Goal: Task Accomplishment & Management: Manage account settings

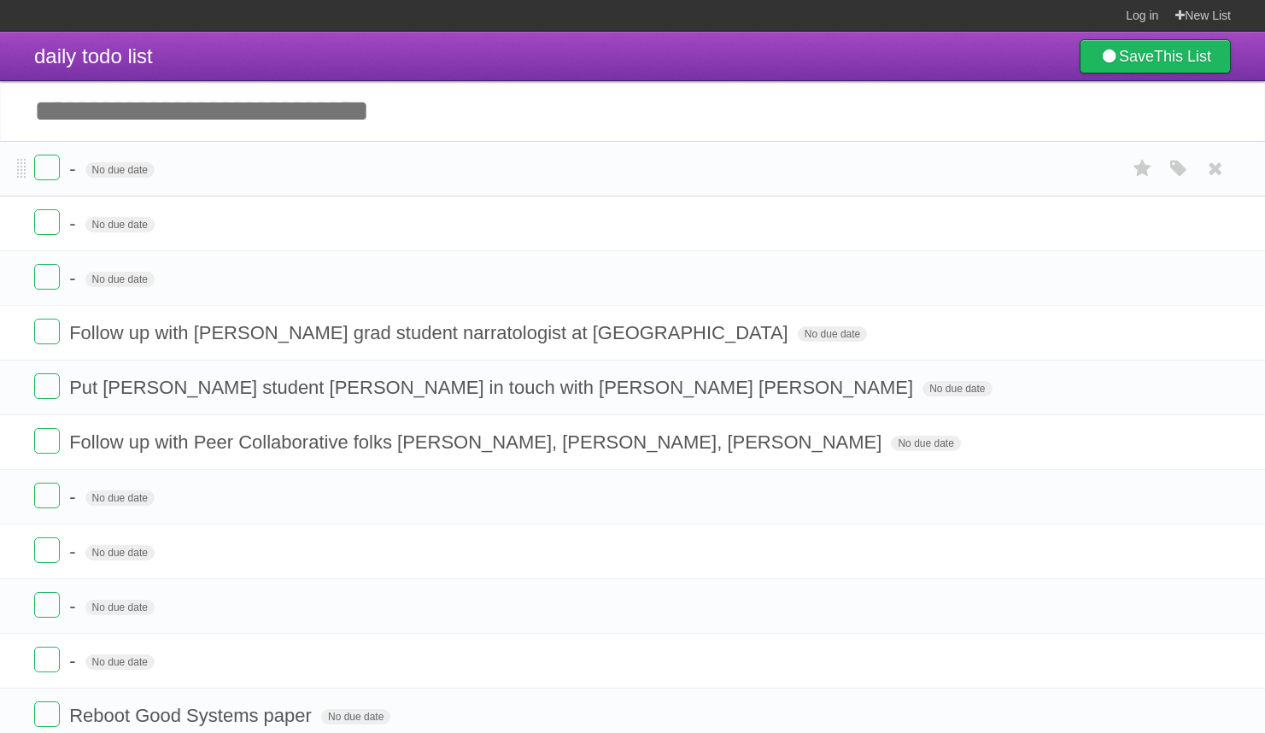
click at [483, 169] on form "- No due date White Red Blue Green Purple Orange" at bounding box center [632, 169] width 1197 height 28
click at [107, 175] on span "No due date" at bounding box center [119, 169] width 69 height 15
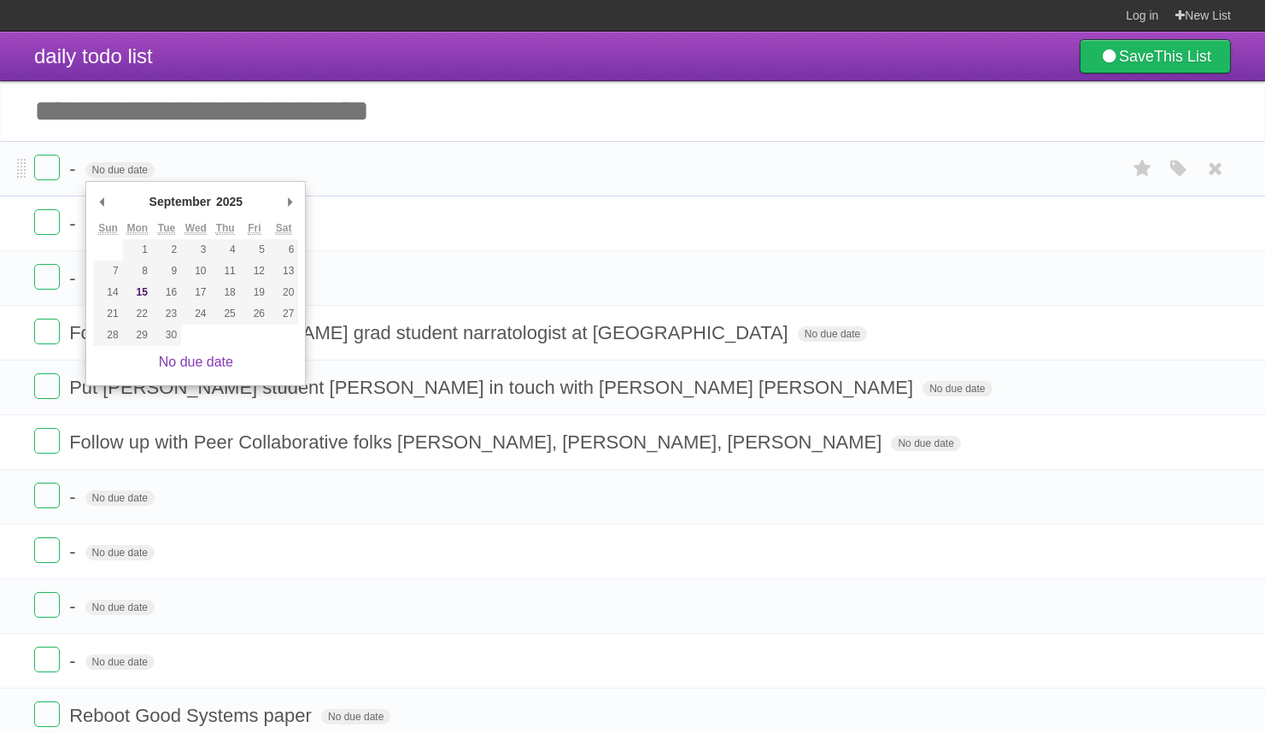
click at [124, 160] on form "- No due date White Red Blue Green Purple Orange" at bounding box center [632, 169] width 1197 height 28
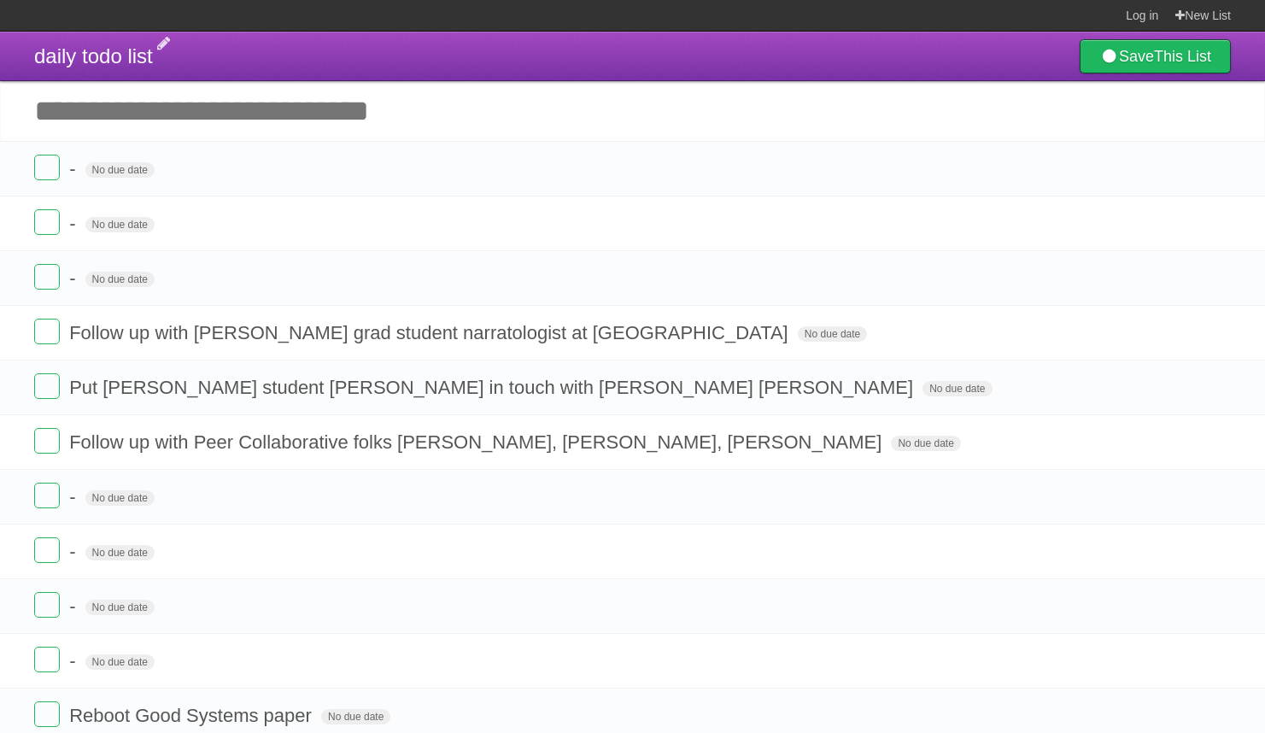
click at [108, 62] on span "daily todo list" at bounding box center [93, 55] width 119 height 23
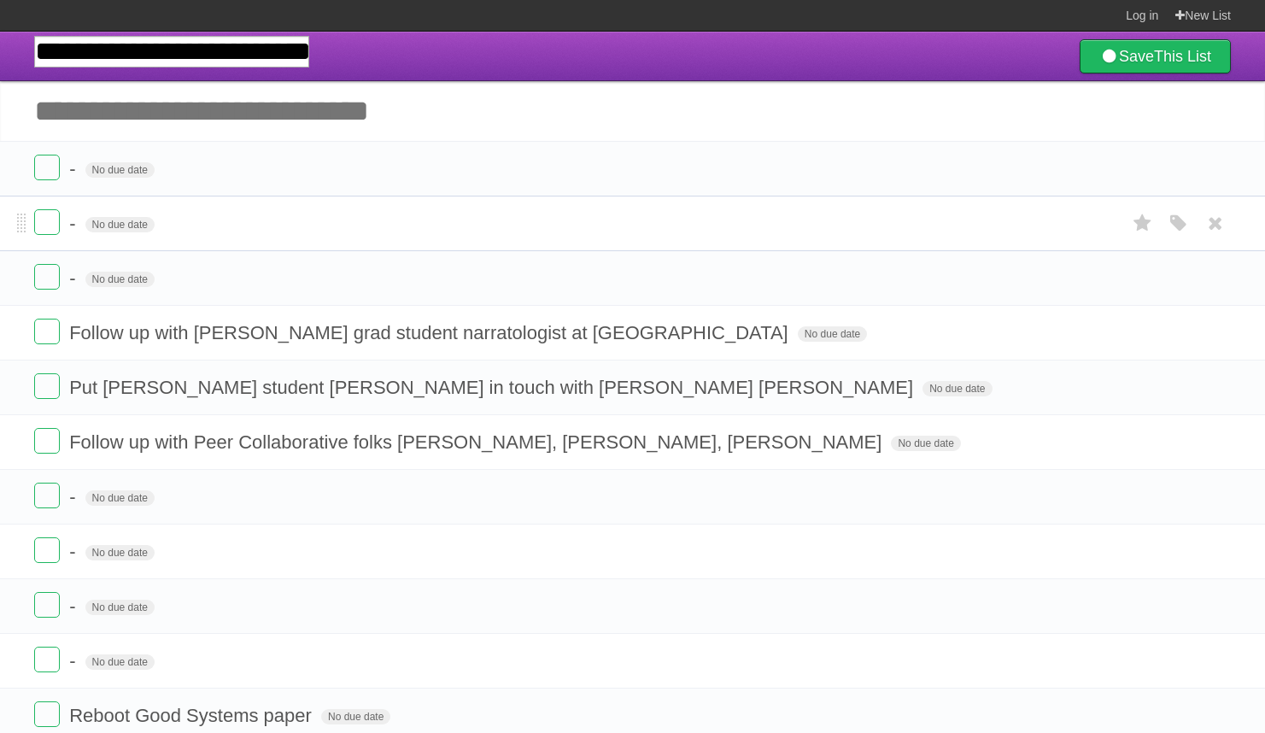
type input "**********"
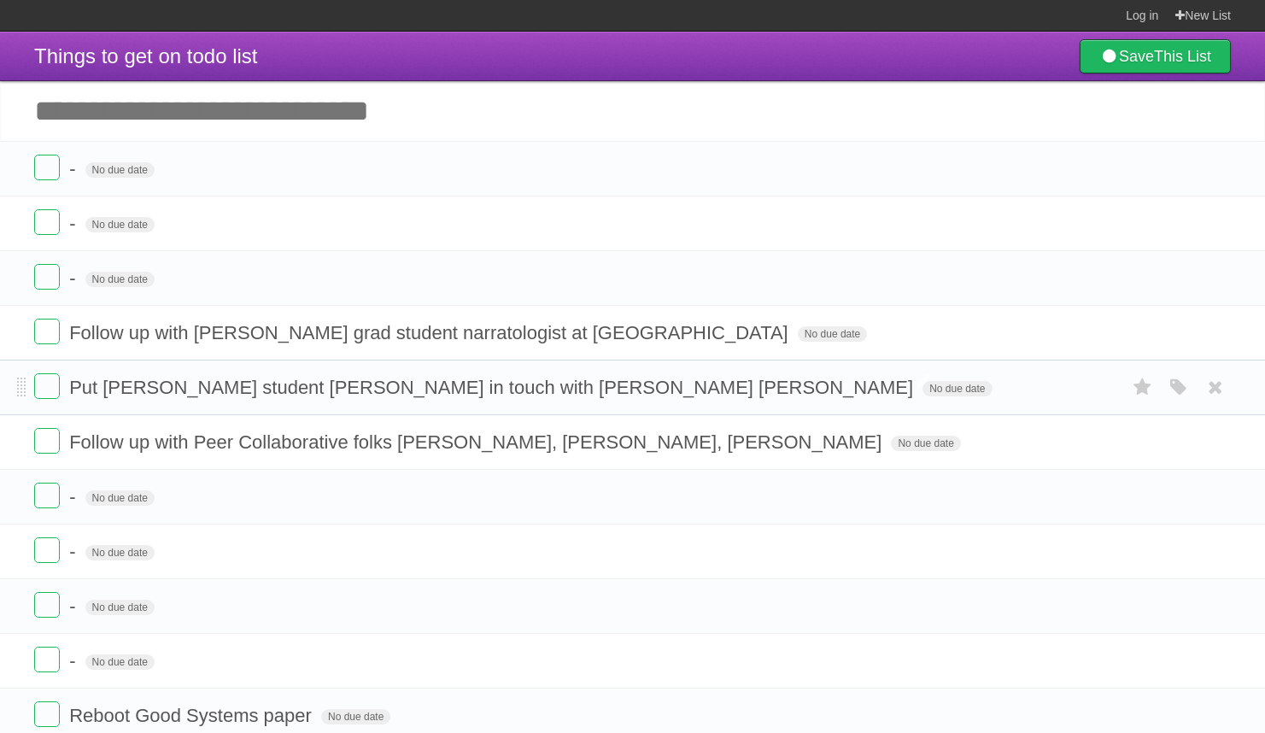
click at [326, 396] on span "Put [PERSON_NAME] student [PERSON_NAME] in touch with [PERSON_NAME] [PERSON_NAM…" at bounding box center [493, 387] width 848 height 21
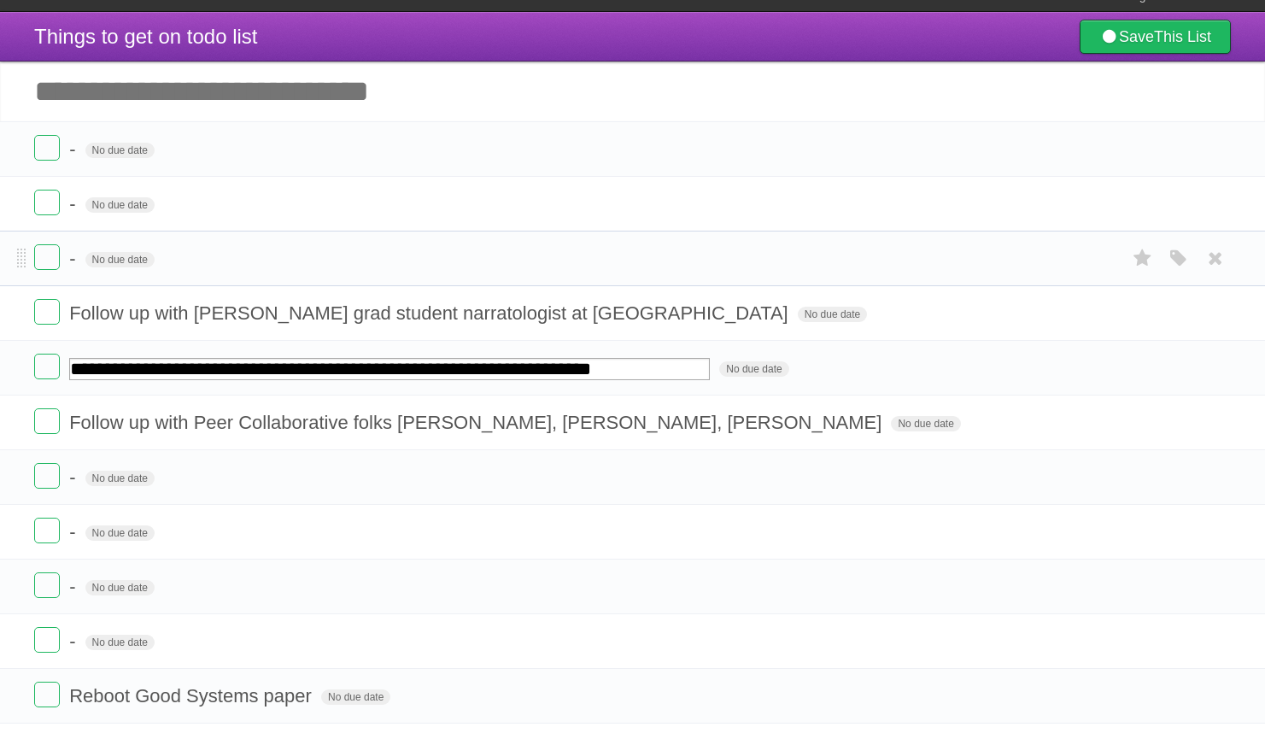
scroll to position [15, 0]
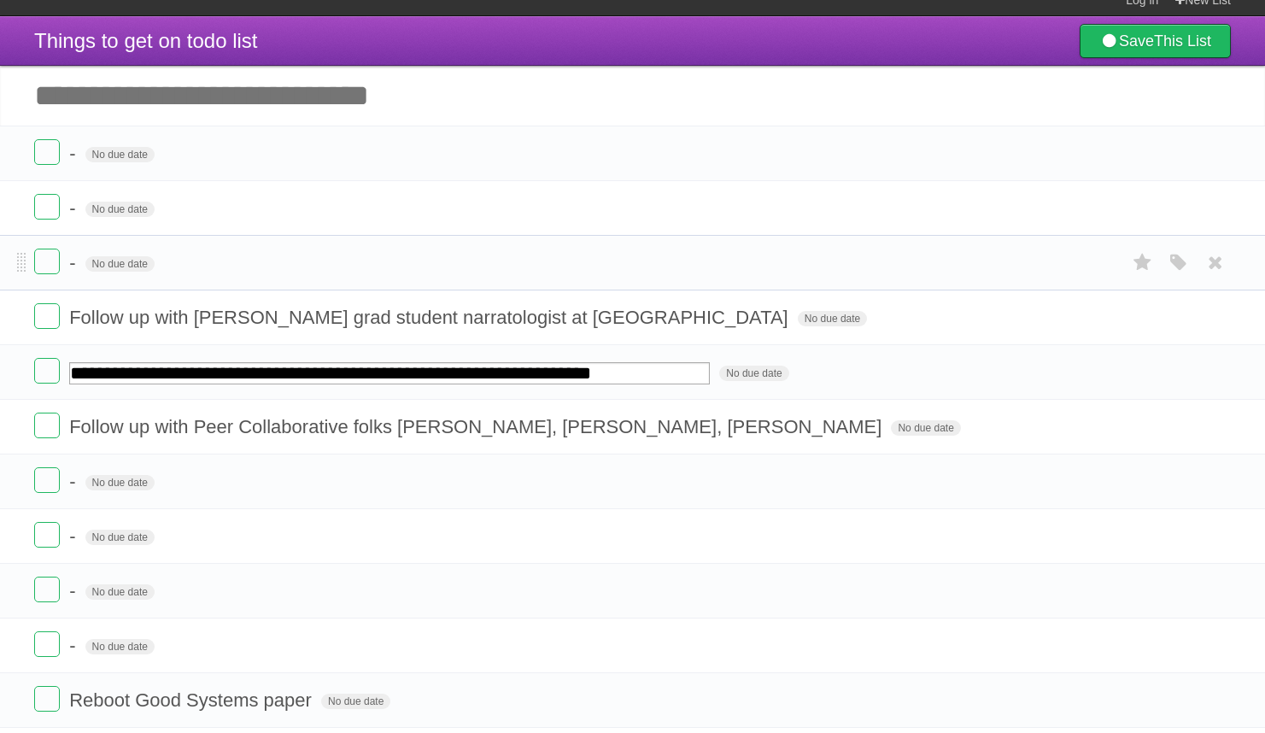
click at [345, 261] on form "- No due date White Red Blue Green Purple Orange" at bounding box center [632, 263] width 1197 height 28
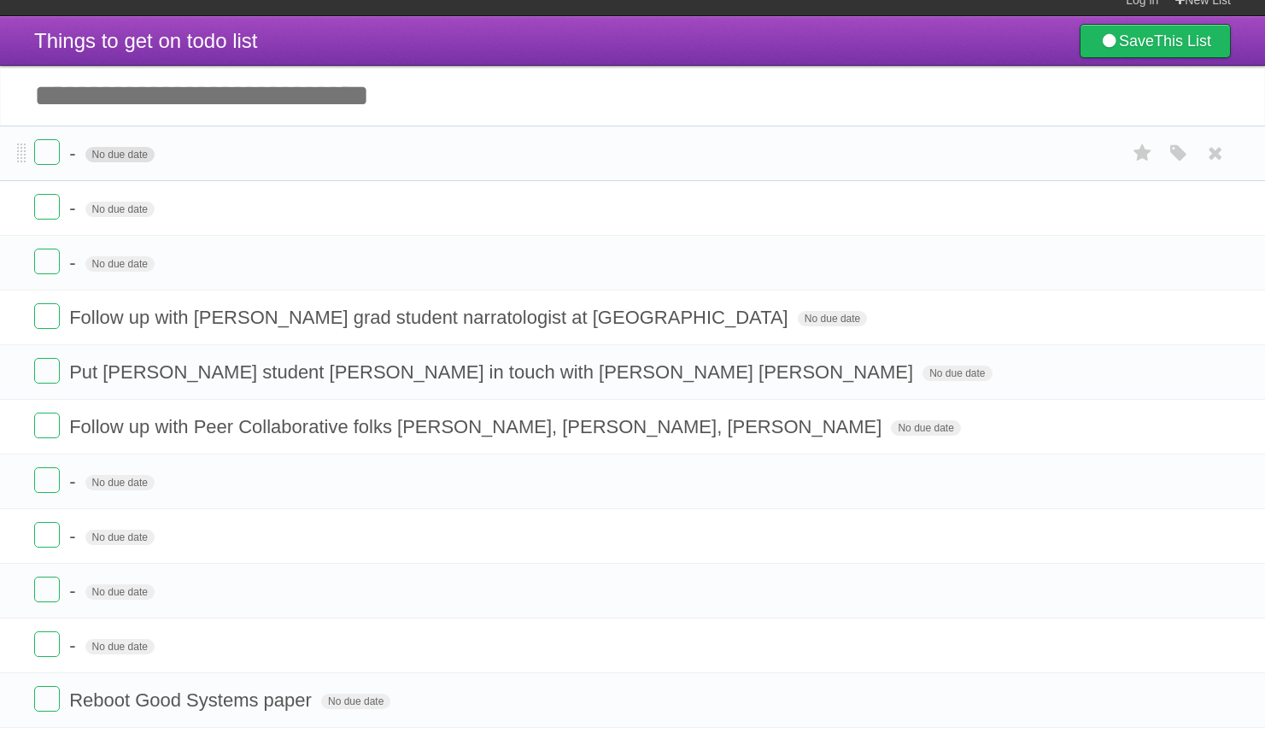
click at [109, 152] on span "No due date" at bounding box center [119, 154] width 69 height 15
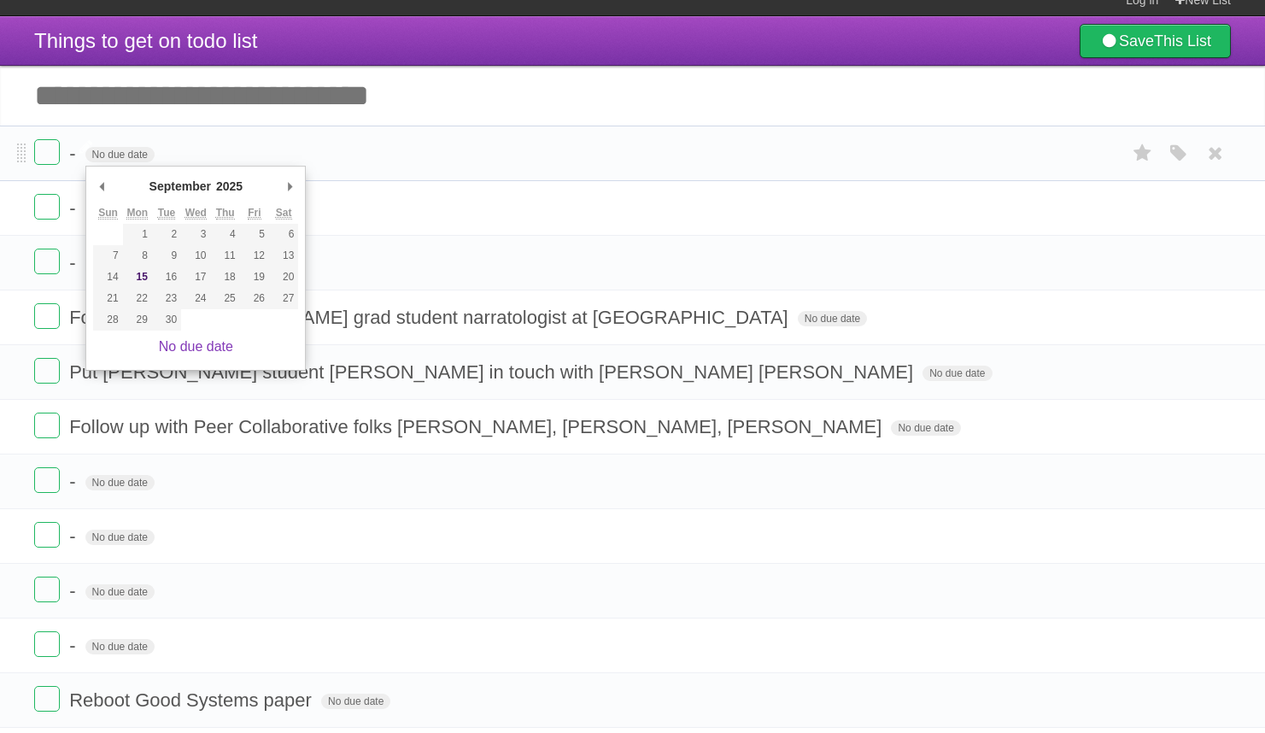
click at [73, 153] on span "-" at bounding box center [74, 153] width 10 height 21
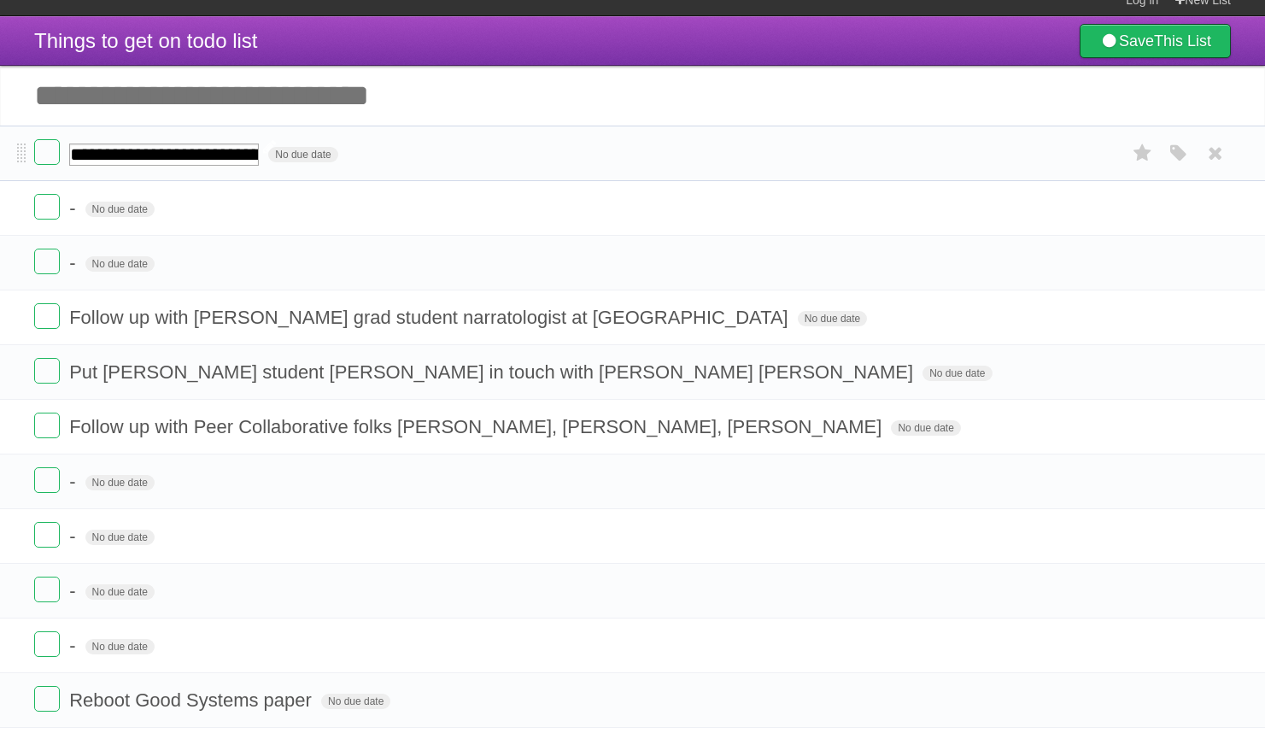
type input "**********"
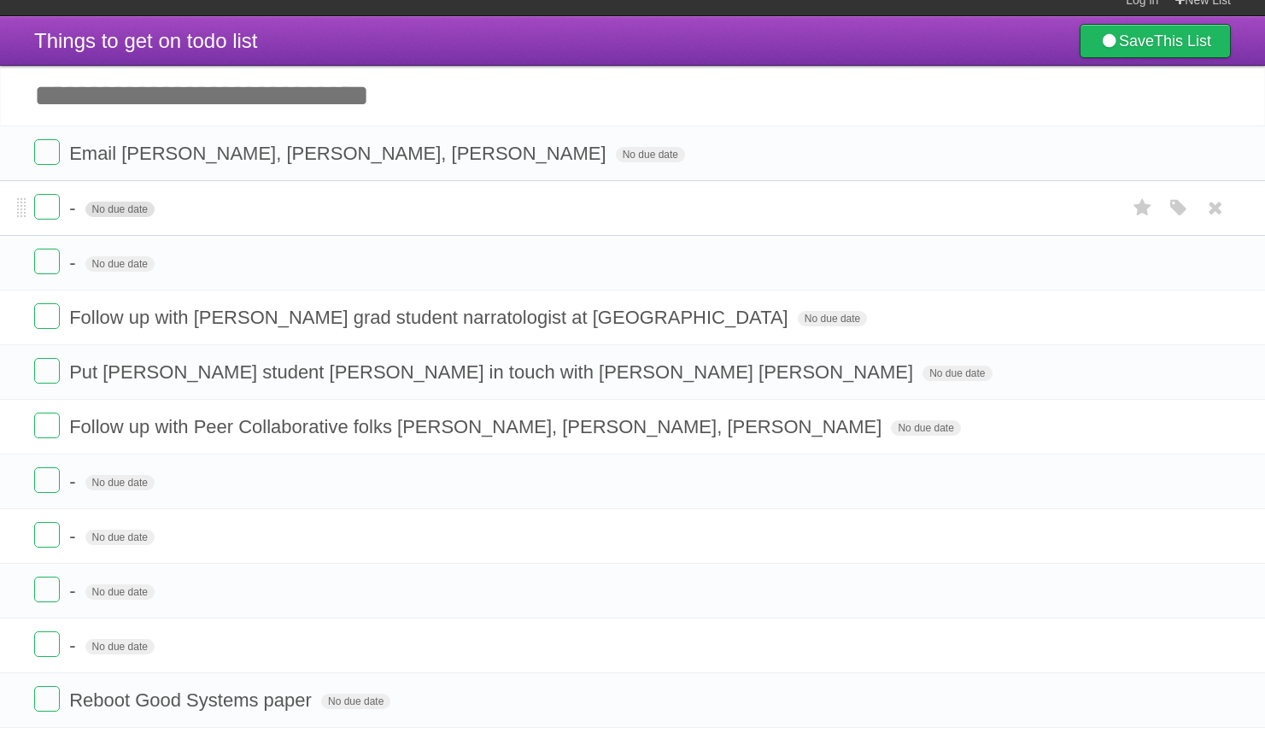
click at [113, 213] on span "No due date" at bounding box center [119, 209] width 69 height 15
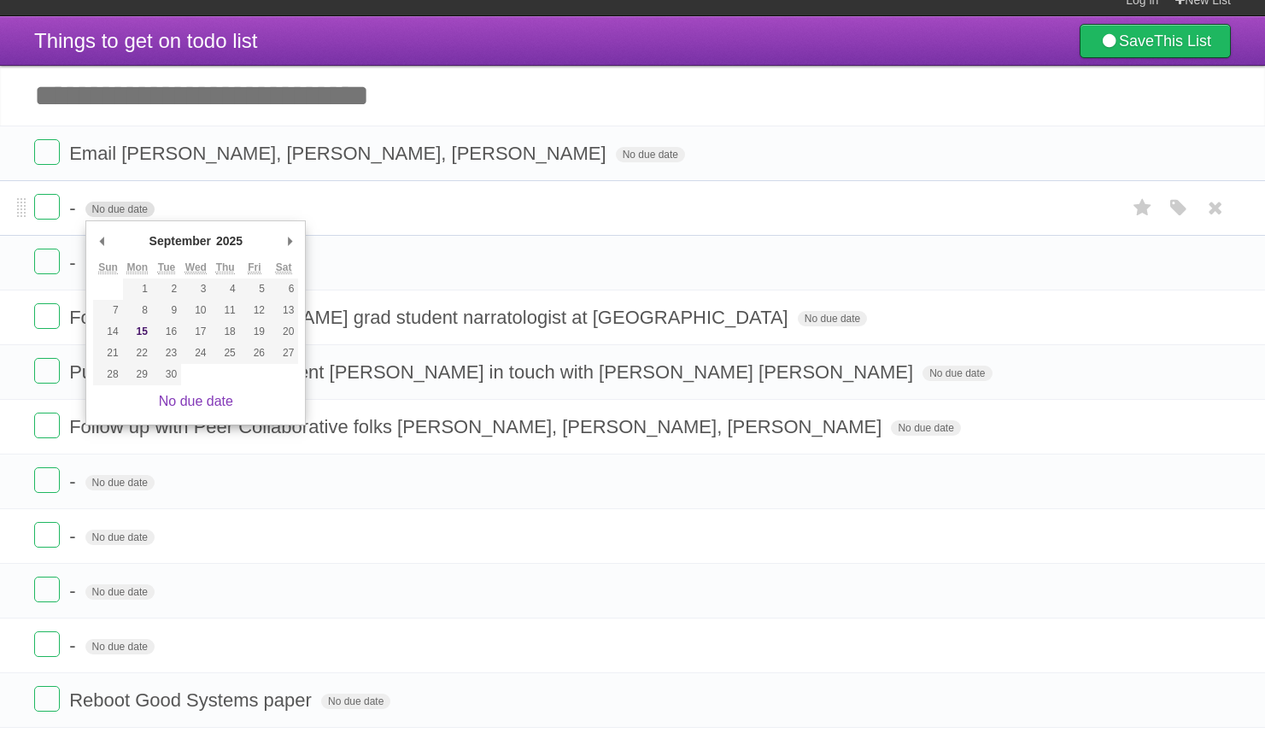
click at [119, 215] on span "No due date" at bounding box center [119, 209] width 69 height 15
click at [132, 207] on span "No due date" at bounding box center [119, 209] width 69 height 15
click at [228, 196] on li "- No due date White Red Blue Green Purple Orange" at bounding box center [632, 208] width 1265 height 56
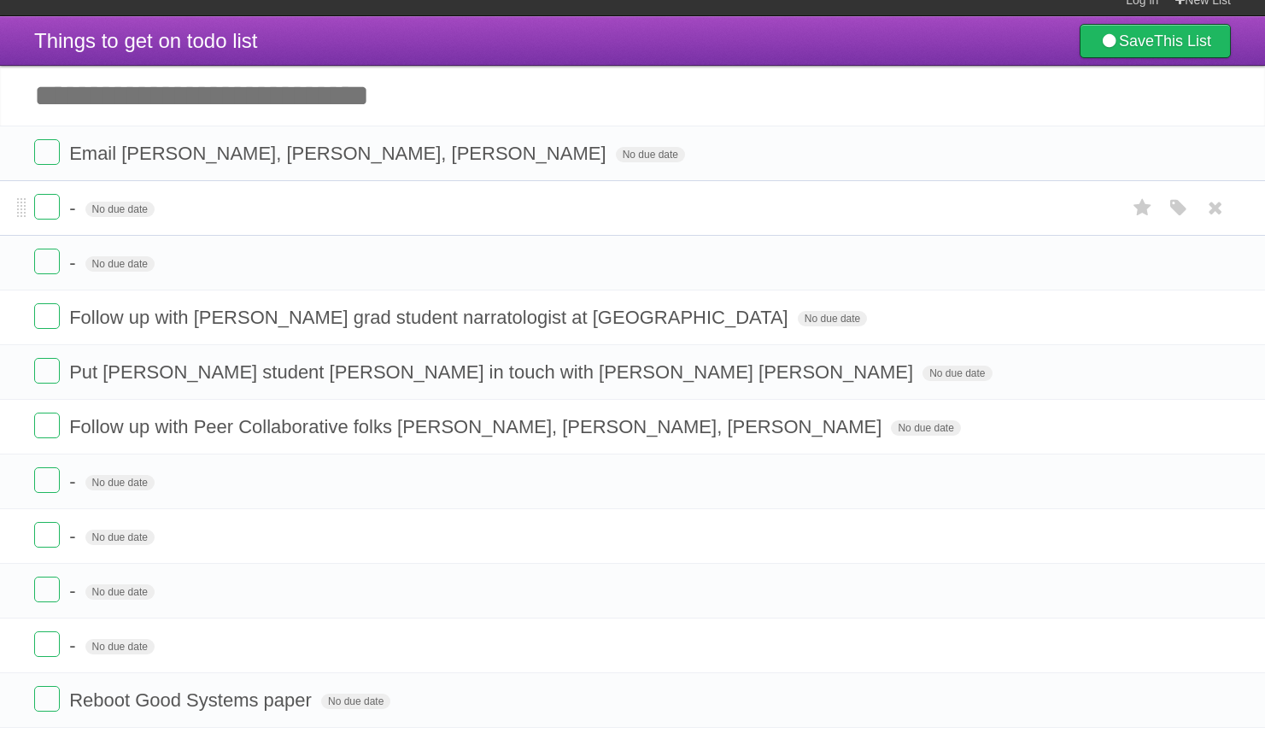
click at [223, 213] on form "- No due date White Red Blue Green Purple Orange" at bounding box center [632, 208] width 1197 height 28
click at [110, 216] on span "No due date" at bounding box center [119, 209] width 69 height 15
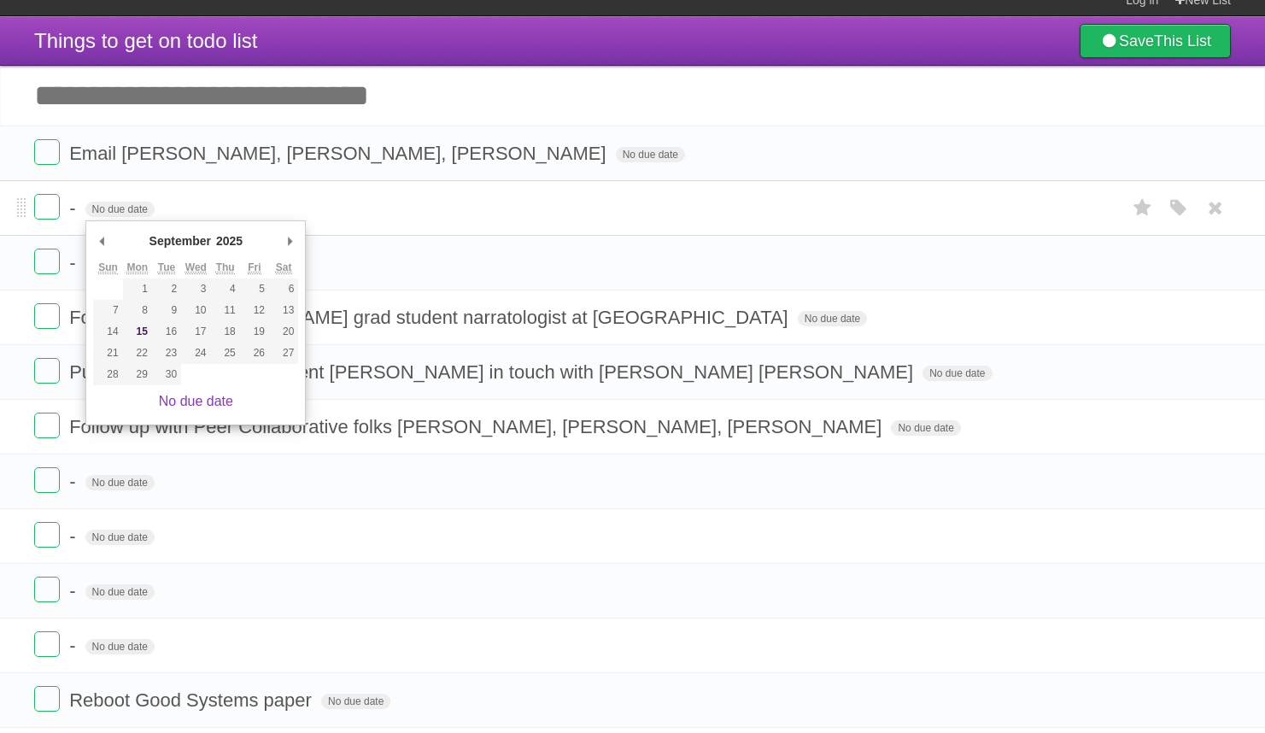
click at [79, 210] on span "-" at bounding box center [74, 207] width 10 height 21
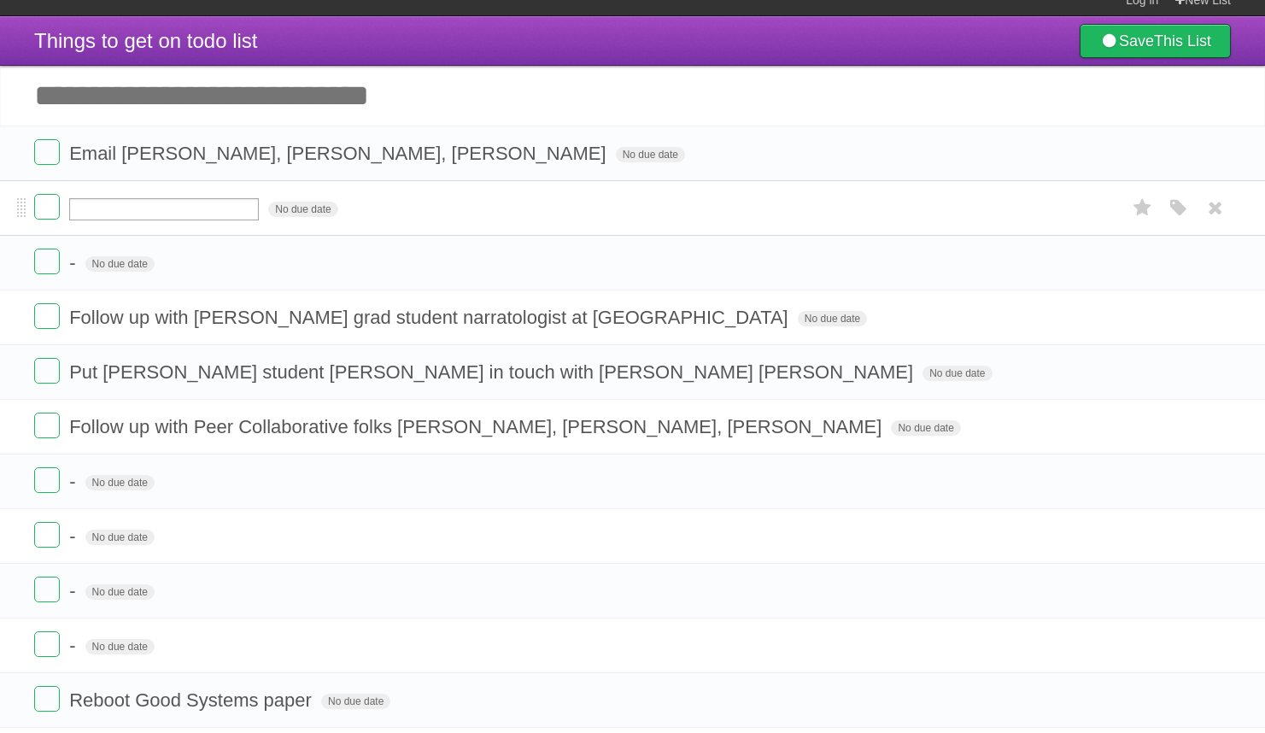
click at [111, 218] on input "text" at bounding box center [164, 209] width 190 height 22
type input "**********"
click at [138, 264] on span "No due date" at bounding box center [119, 263] width 69 height 15
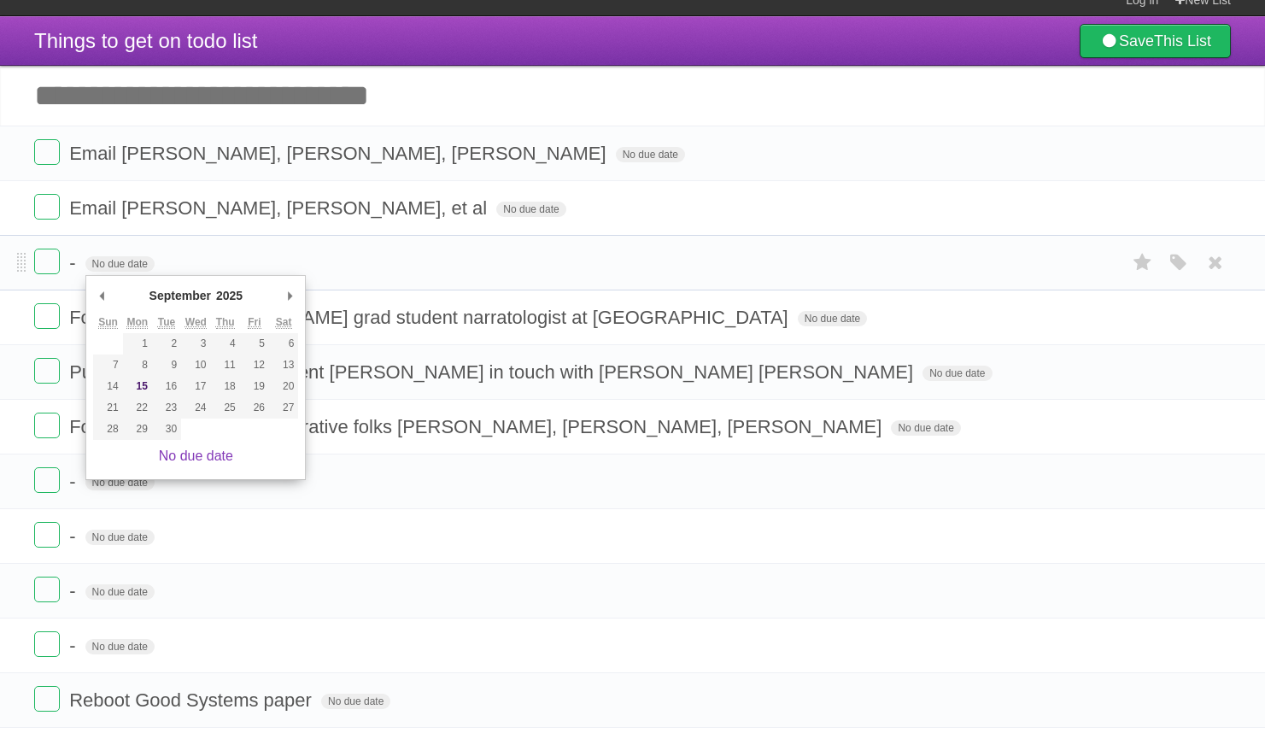
click at [197, 263] on form "- No due date White Red Blue Green Purple Orange" at bounding box center [632, 263] width 1197 height 28
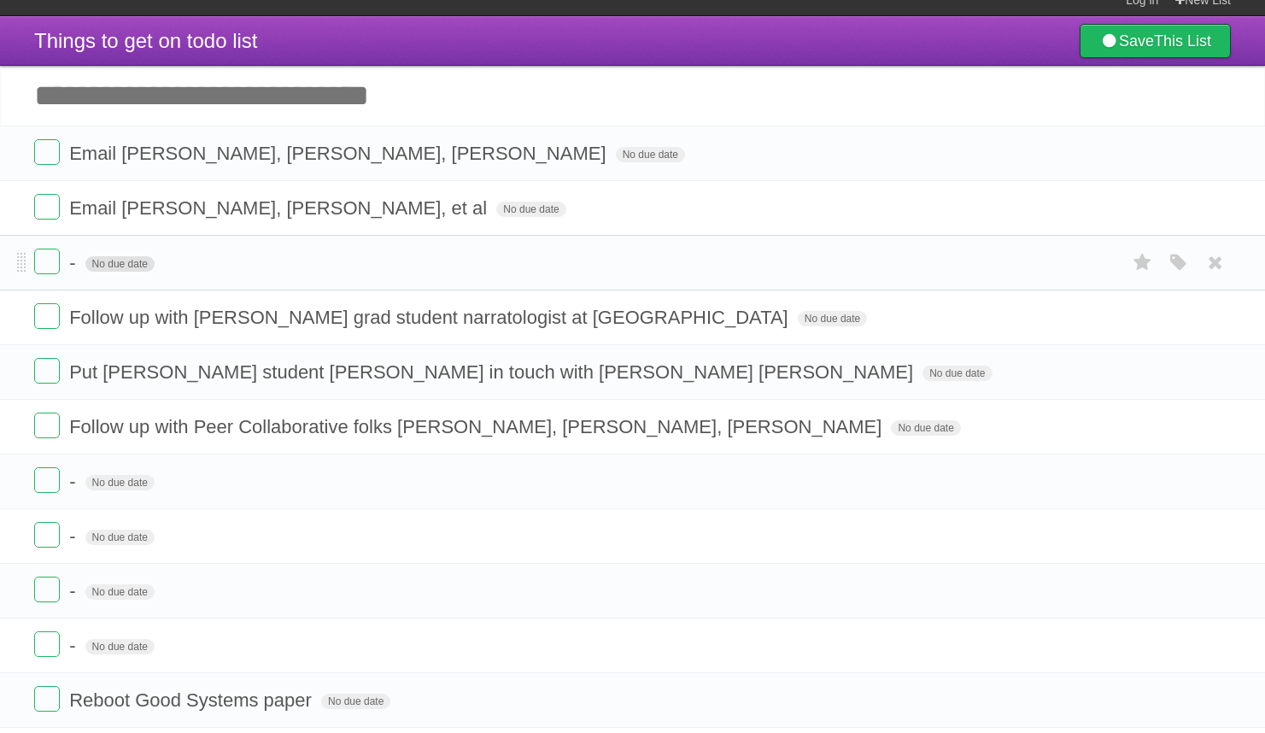
click at [140, 268] on span "No due date" at bounding box center [119, 263] width 69 height 15
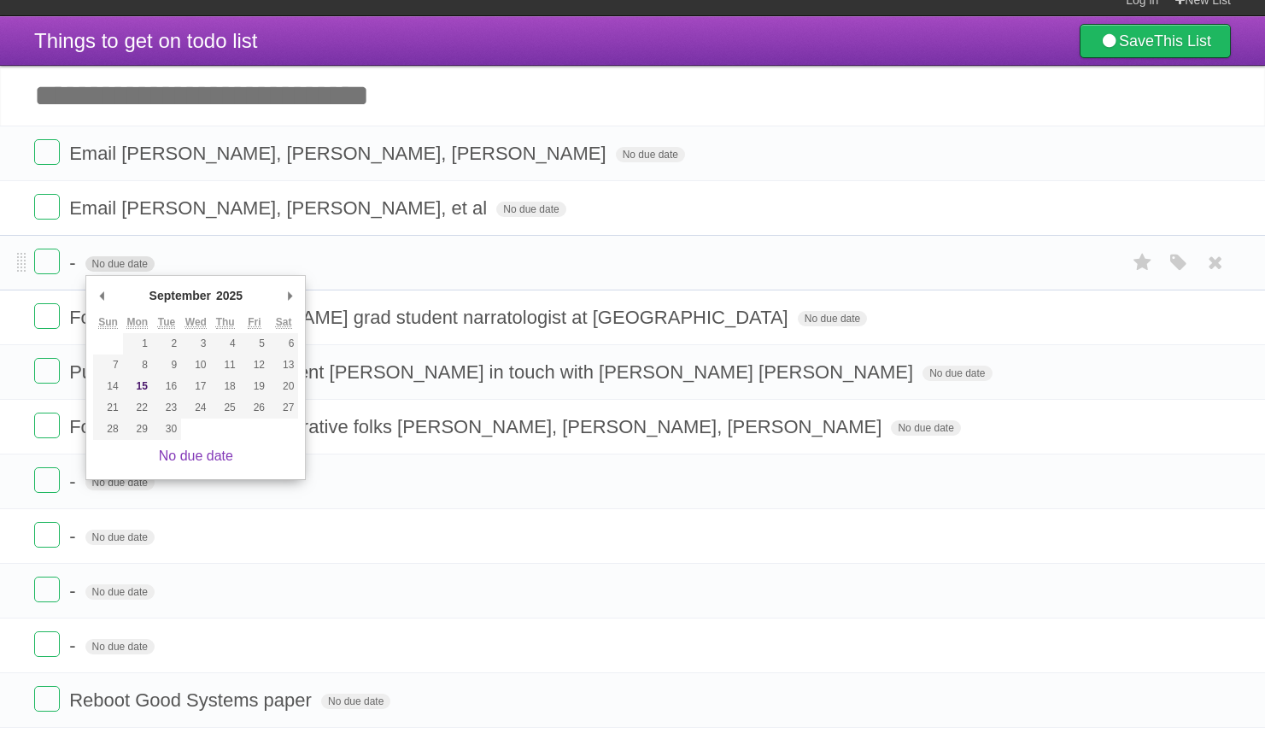
click at [140, 268] on span "No due date" at bounding box center [119, 263] width 69 height 15
click at [144, 247] on li "- No due date White Red Blue Green Purple Orange" at bounding box center [632, 263] width 1265 height 56
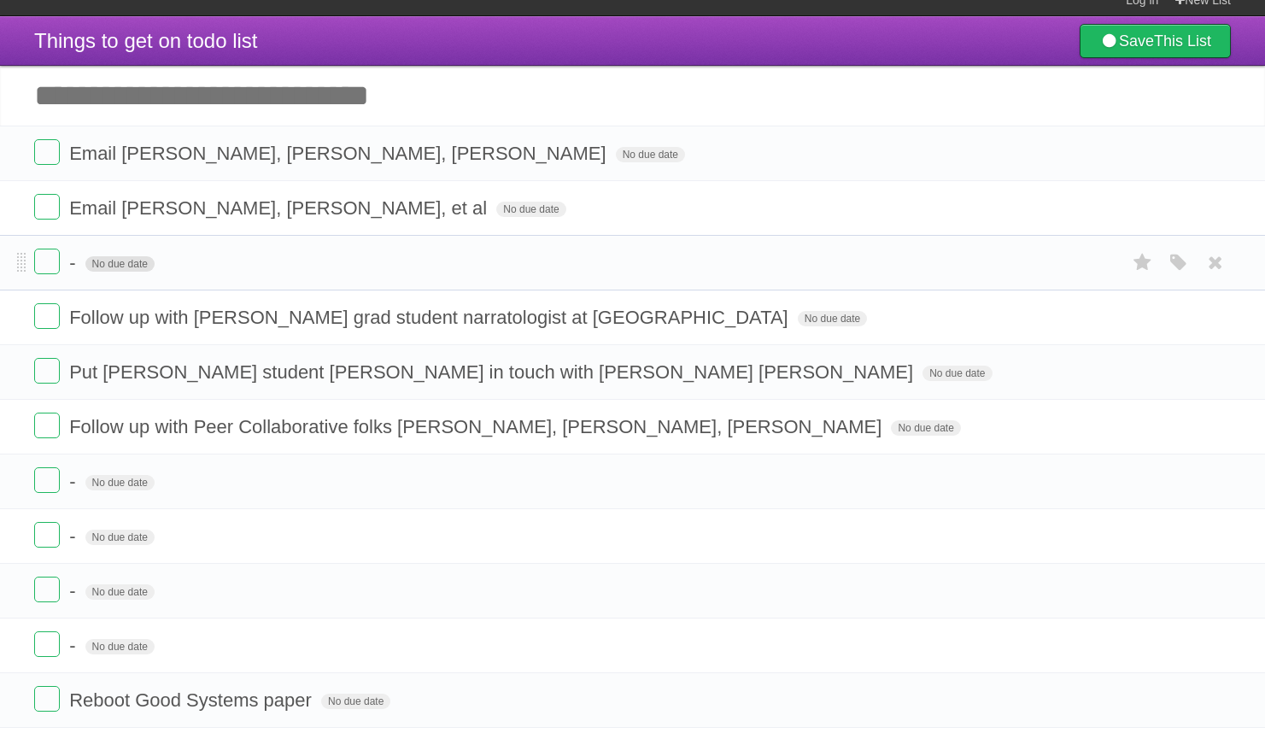
click at [91, 266] on span "No due date" at bounding box center [119, 263] width 69 height 15
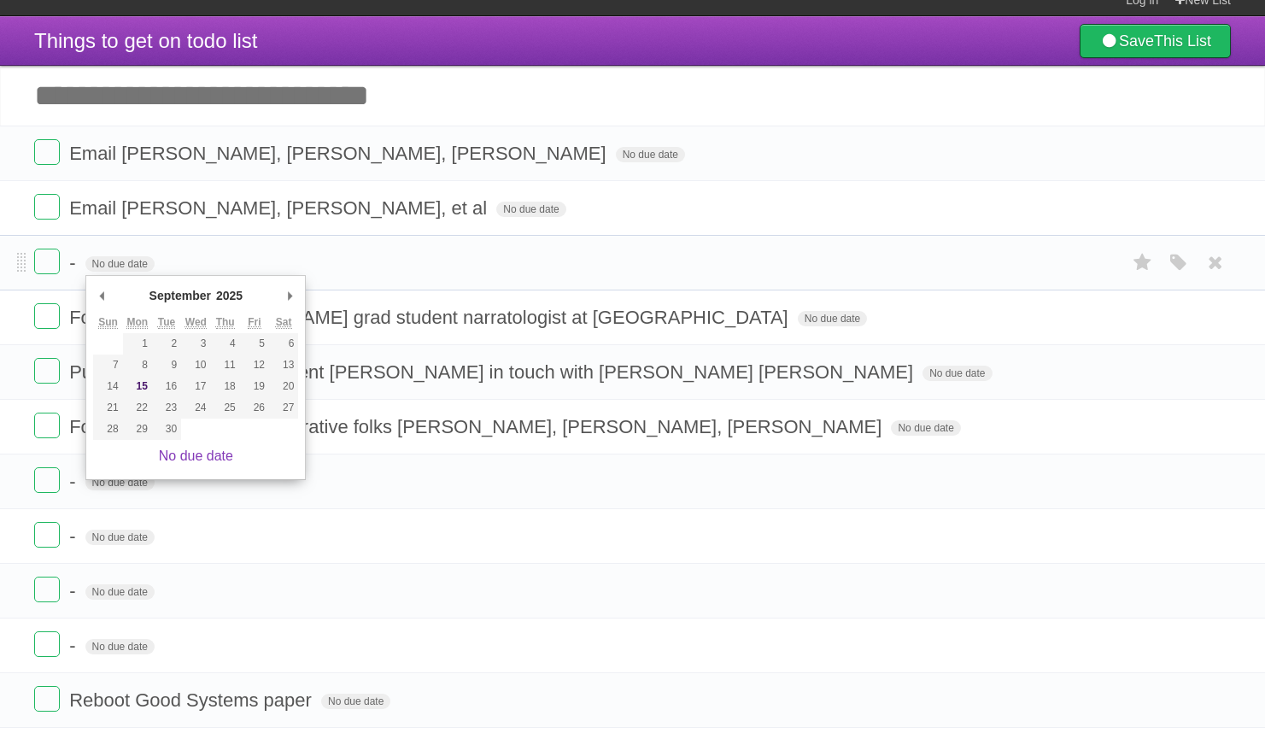
click at [82, 266] on form "- No due date White Red Blue Green Purple Orange" at bounding box center [632, 263] width 1197 height 28
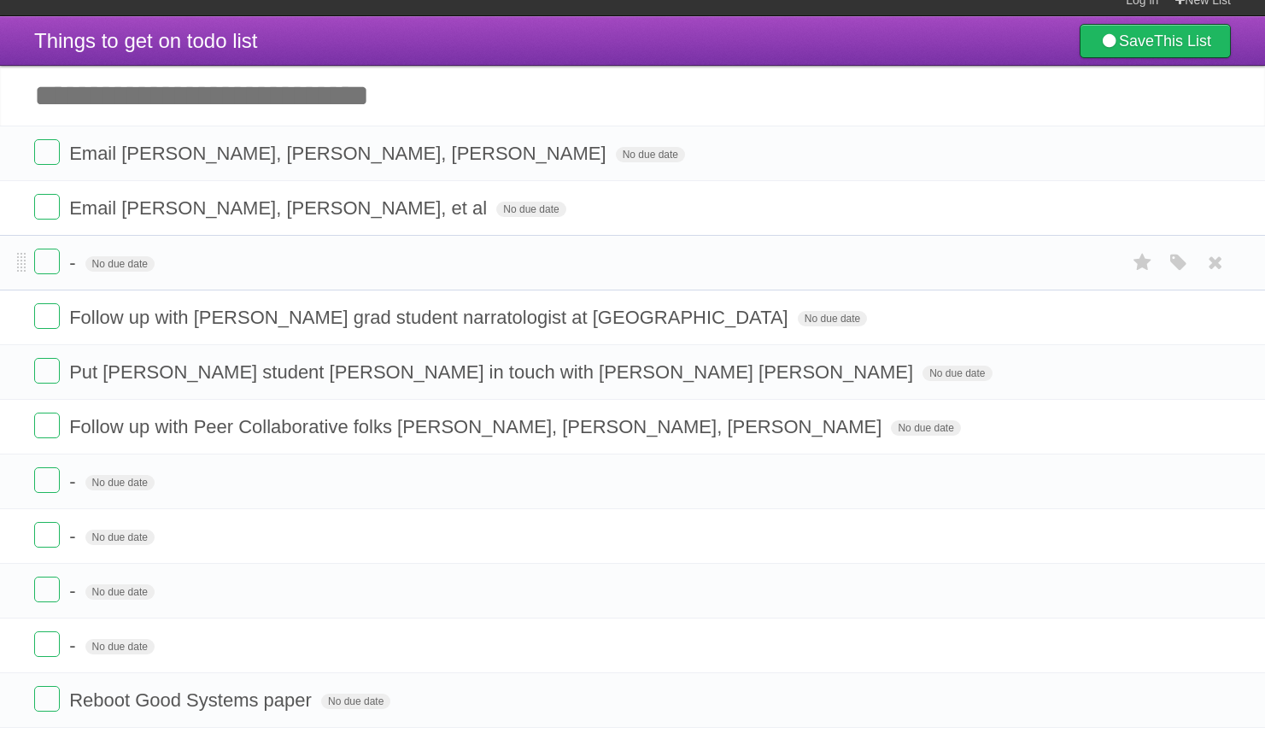
click at [82, 266] on form "- No due date White Red Blue Green Purple Orange" at bounding box center [632, 263] width 1197 height 28
click at [451, 107] on input "Add another task" at bounding box center [632, 96] width 1265 height 60
